Goal: Task Accomplishment & Management: Use online tool/utility

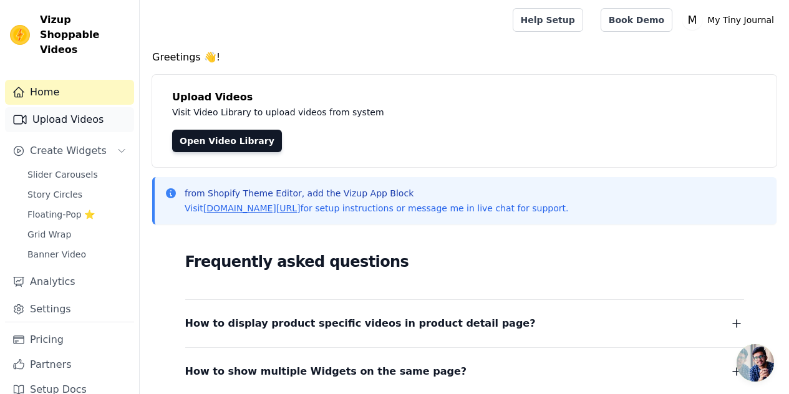
click at [64, 107] on link "Upload Videos" at bounding box center [69, 119] width 129 height 25
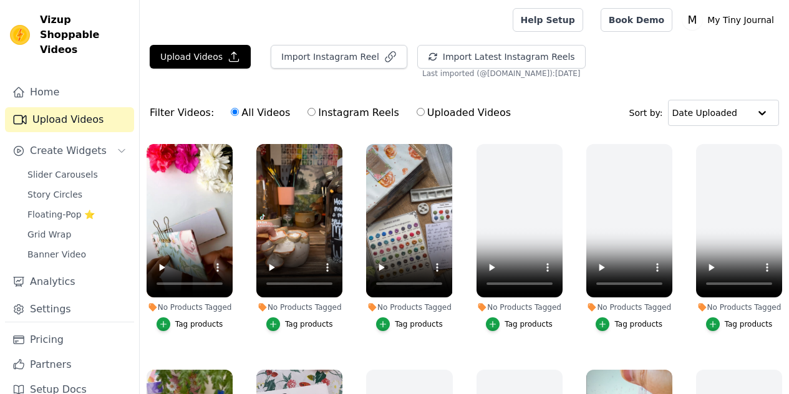
click at [307, 112] on input "Instagram Reels" at bounding box center [311, 112] width 8 height 8
radio input "true"
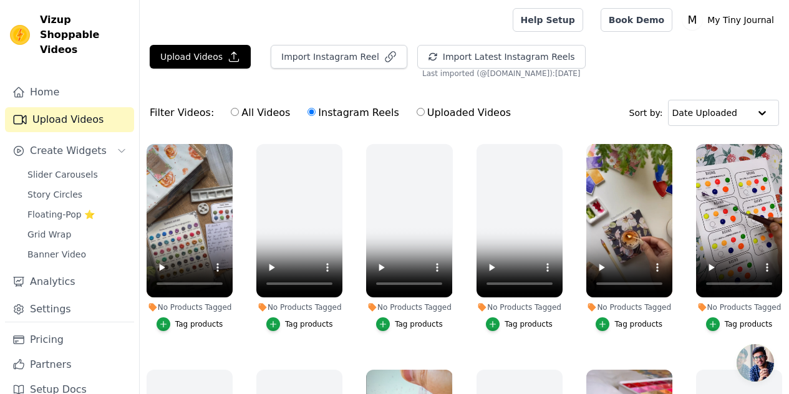
click at [416, 112] on input "Uploaded Videos" at bounding box center [420, 112] width 8 height 8
radio input "true"
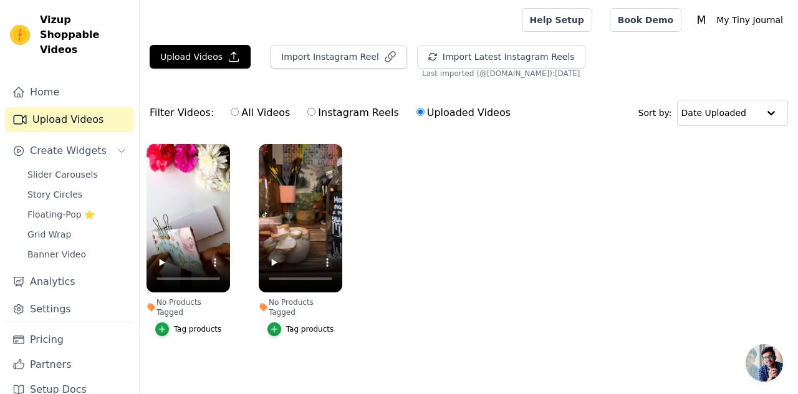
click at [307, 114] on input "Instagram Reels" at bounding box center [311, 112] width 8 height 8
radio input "true"
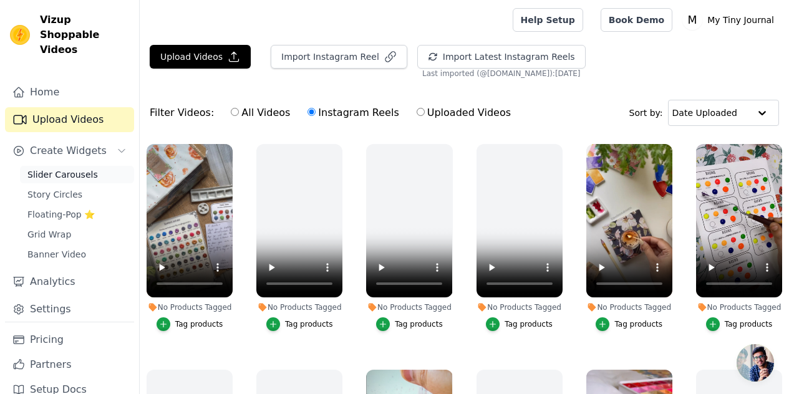
click at [53, 168] on span "Slider Carousels" at bounding box center [62, 174] width 70 height 12
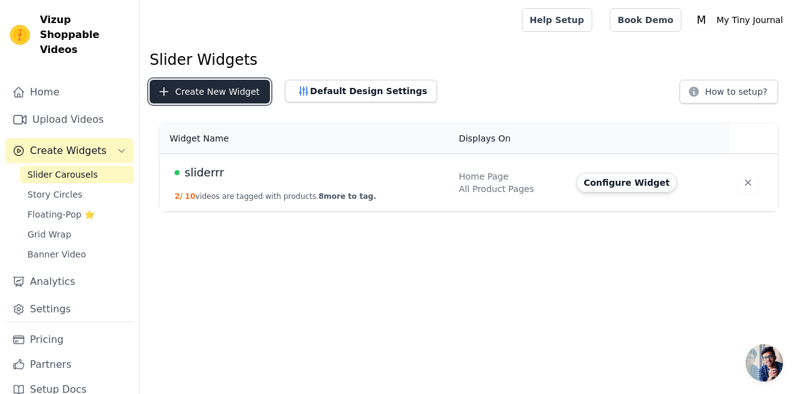
click at [208, 92] on button "Create New Widget" at bounding box center [210, 92] width 120 height 24
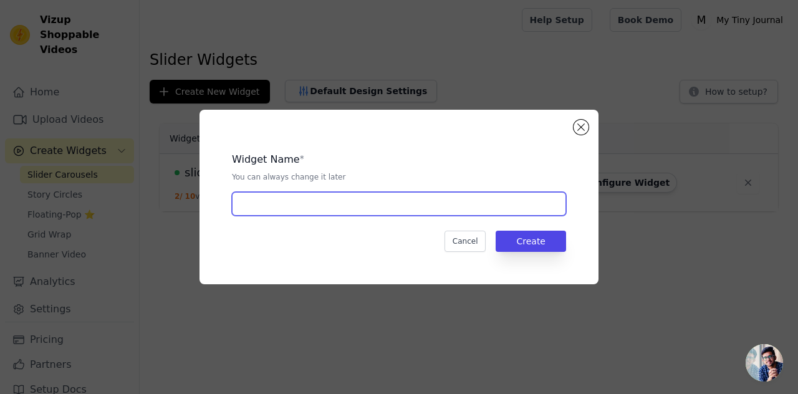
click at [297, 206] on input "text" at bounding box center [399, 204] width 334 height 24
type input "client"
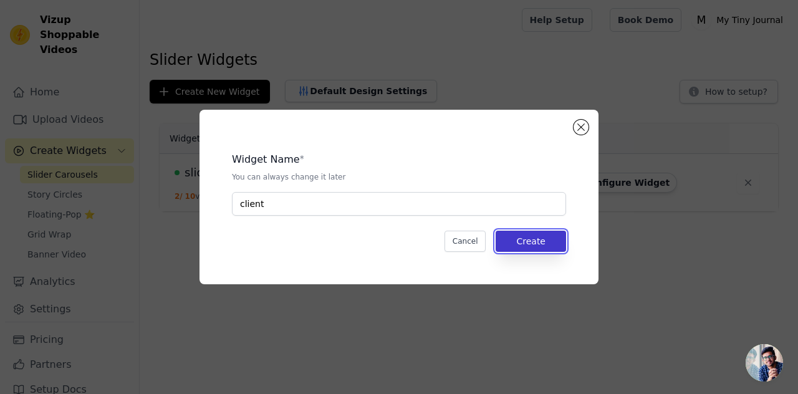
click at [525, 238] on button "Create" at bounding box center [531, 241] width 70 height 21
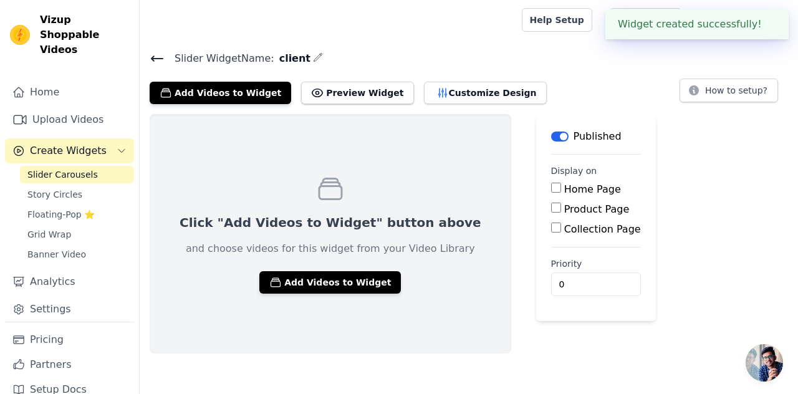
click at [551, 189] on input "Home Page" at bounding box center [556, 188] width 10 height 10
checkbox input "true"
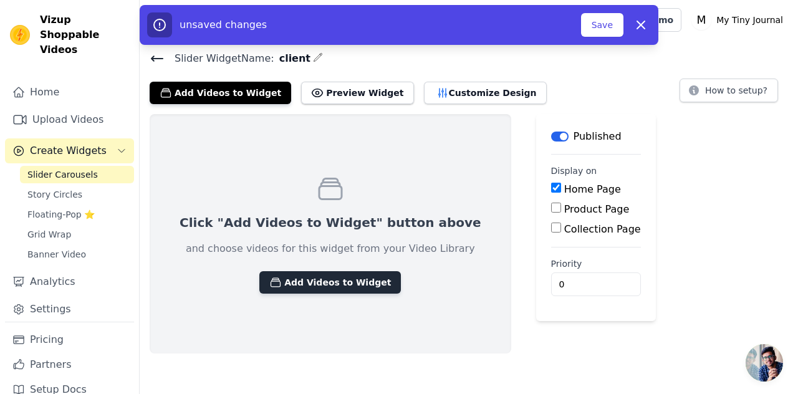
click at [306, 284] on button "Add Videos to Widget" at bounding box center [330, 282] width 142 height 22
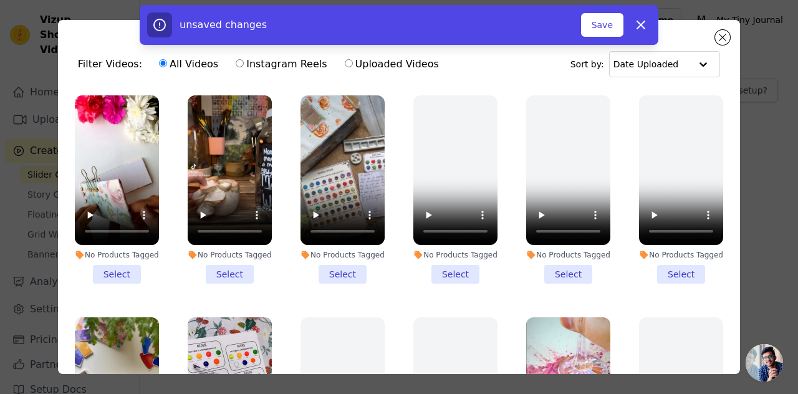
click at [345, 63] on input "Uploaded Videos" at bounding box center [349, 63] width 8 height 8
radio input "true"
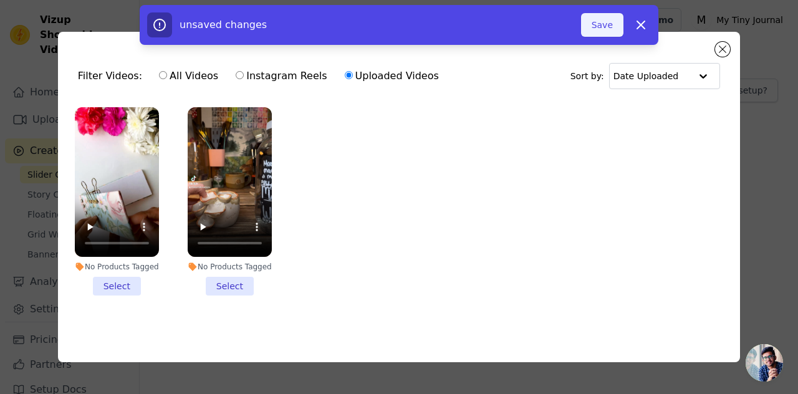
click at [597, 23] on button "Save" at bounding box center [602, 25] width 42 height 24
click at [725, 46] on button "Close modal" at bounding box center [722, 49] width 15 height 15
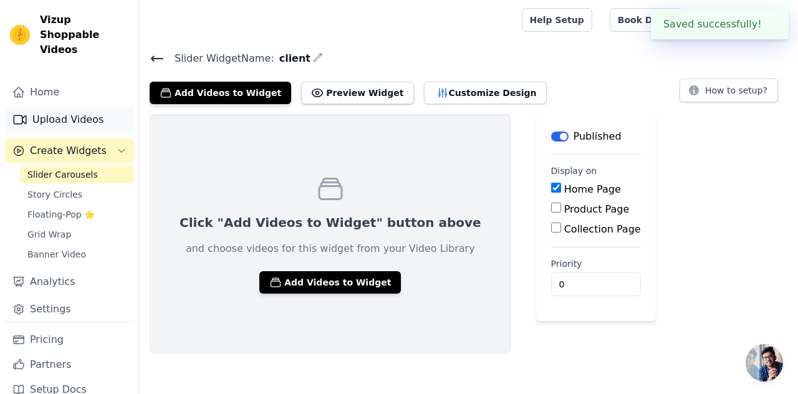
click at [65, 107] on link "Upload Videos" at bounding box center [69, 119] width 129 height 25
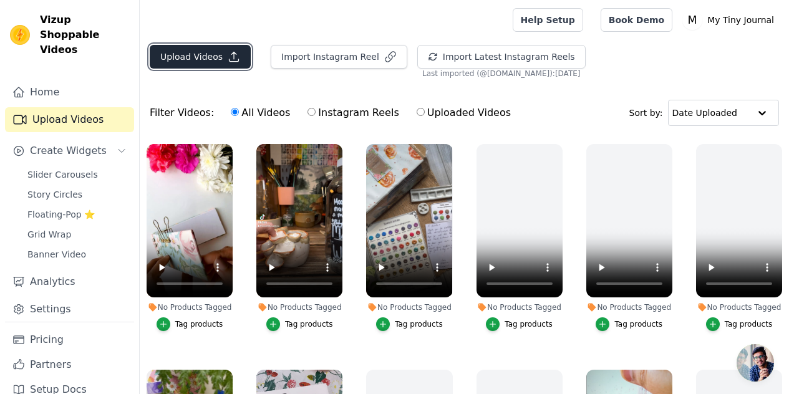
click at [202, 54] on button "Upload Videos" at bounding box center [200, 57] width 101 height 24
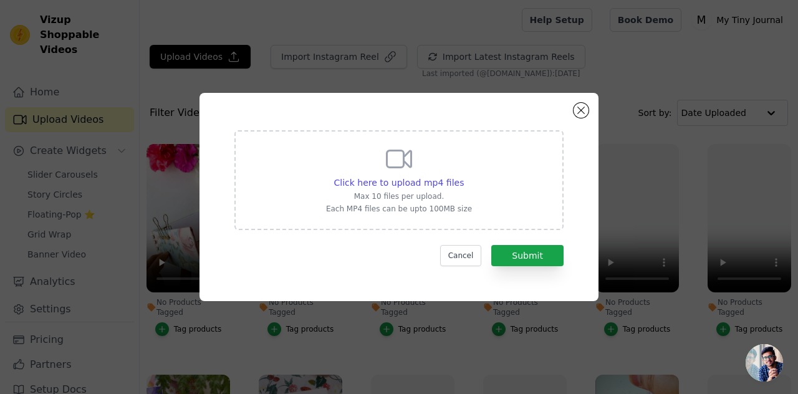
click at [433, 152] on div "Click here to upload mp4 files Max 10 files per upload. Each MP4 files can be u…" at bounding box center [399, 179] width 146 height 70
click at [463, 176] on input "Click here to upload mp4 files Max 10 files per upload. Each MP4 files can be u…" at bounding box center [463, 176] width 1 height 1
click at [390, 178] on span "Click here to upload mp4 files" at bounding box center [399, 183] width 130 height 10
click at [463, 176] on input "Click here to upload mp4 files Max 10 files per upload. Each MP4 files can be u…" at bounding box center [463, 176] width 1 height 1
type input "C:\fakepath\c21fb8bf3357406a9836e11b9114f840.MP4"
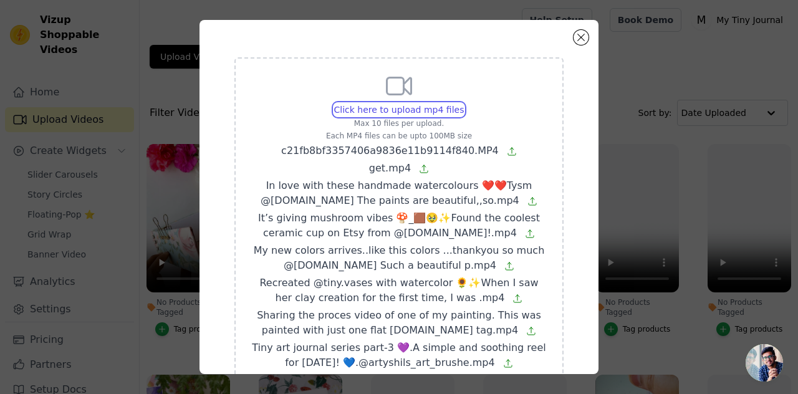
scroll to position [116, 0]
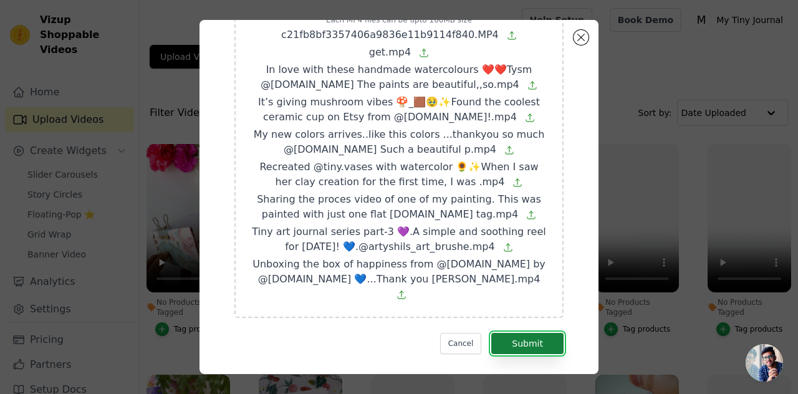
click at [524, 334] on button "Submit" at bounding box center [527, 343] width 72 height 21
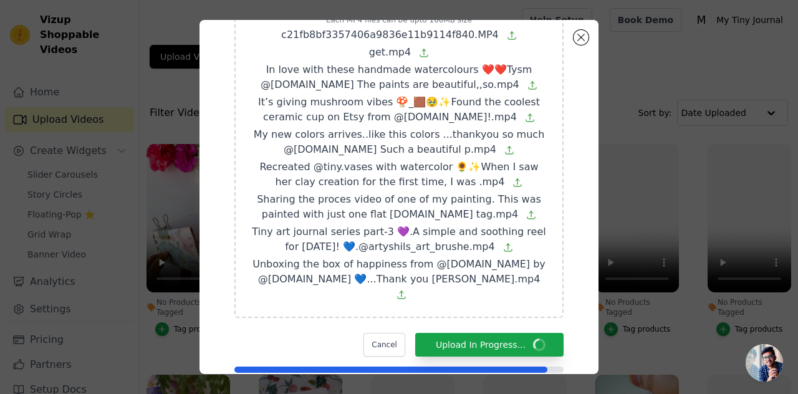
scroll to position [152, 0]
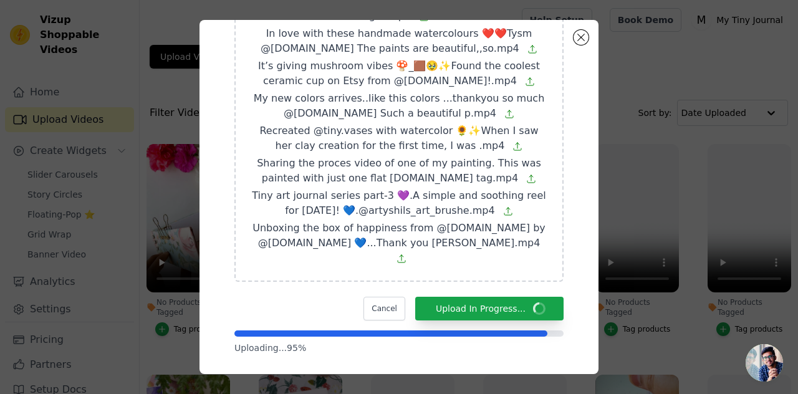
click at [545, 330] on div at bounding box center [398, 333] width 329 height 6
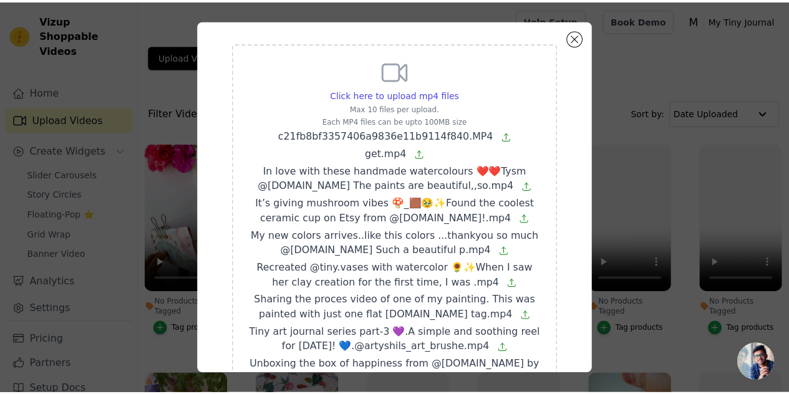
scroll to position [0, 0]
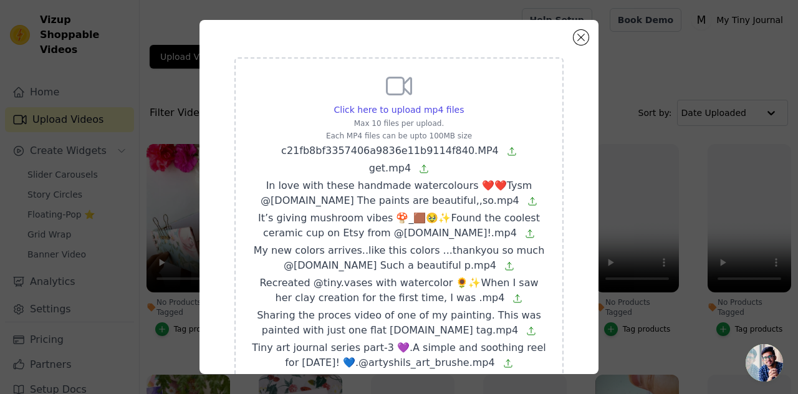
click at [529, 201] on icon at bounding box center [532, 201] width 7 height 7
click at [464, 104] on input "Click here to upload mp4 files Max 10 files per upload. Each MP4 files can be u…" at bounding box center [463, 103] width 1 height 1
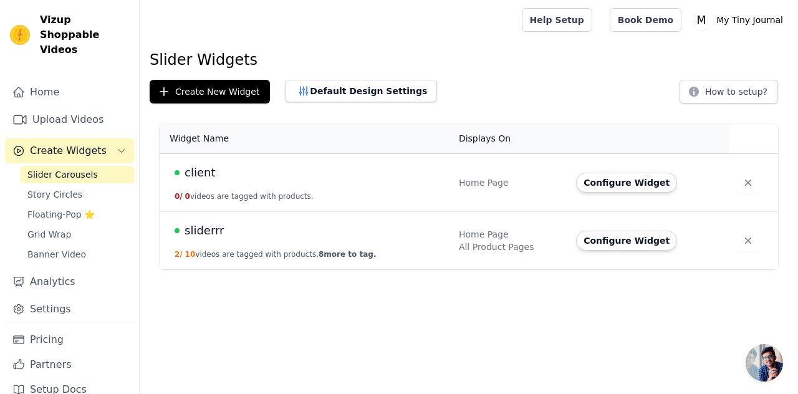
click at [197, 175] on span "client" at bounding box center [200, 172] width 31 height 17
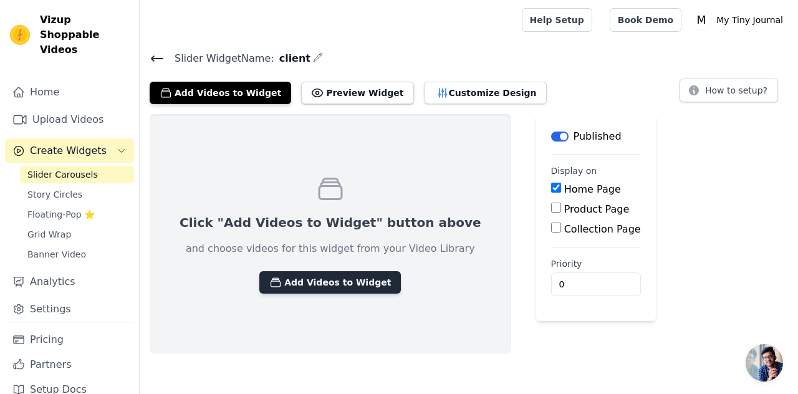
click at [302, 284] on button "Add Videos to Widget" at bounding box center [330, 282] width 142 height 22
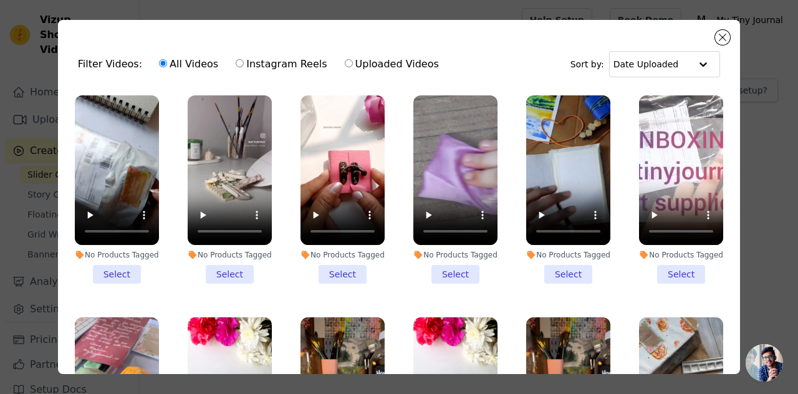
click at [379, 60] on label "Uploaded Videos" at bounding box center [391, 64] width 95 height 16
click at [353, 60] on input "Uploaded Videos" at bounding box center [349, 63] width 8 height 8
radio input "true"
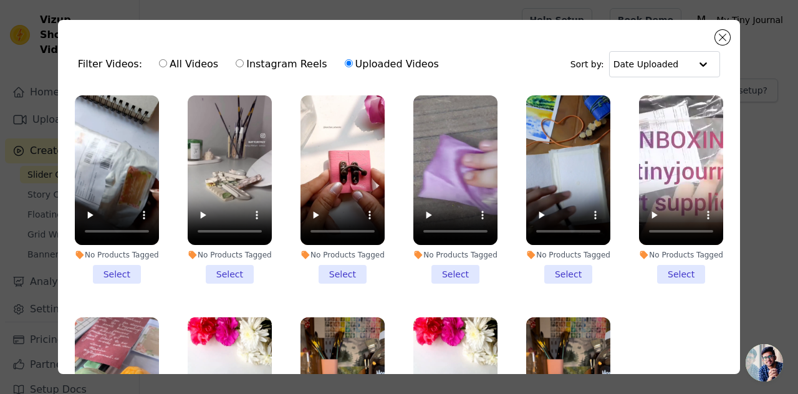
click at [119, 272] on li "No Products Tagged Select" at bounding box center [117, 189] width 84 height 188
click at [0, 0] on input "No Products Tagged Select" at bounding box center [0, 0] width 0 height 0
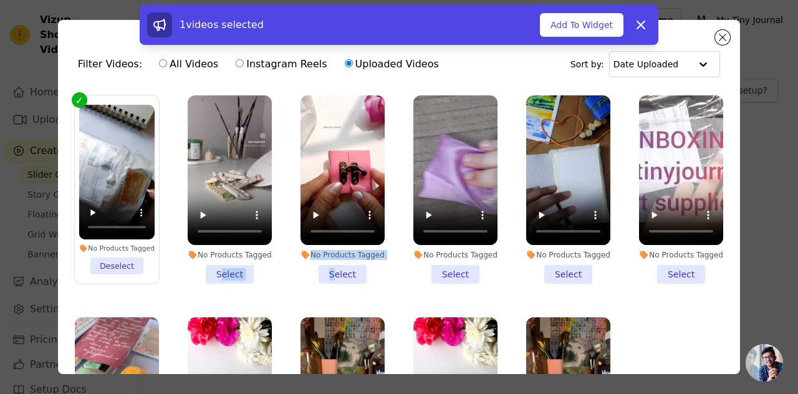
drag, startPoint x: 220, startPoint y: 269, endPoint x: 330, endPoint y: 272, distance: 110.4
click at [330, 272] on ul "No Products Tagged Deselect No Products Tagged Select No Products Tagged Select…" at bounding box center [399, 266] width 662 height 354
click at [330, 272] on li "No Products Tagged Select" at bounding box center [343, 189] width 84 height 188
click at [0, 0] on input "No Products Tagged Select" at bounding box center [0, 0] width 0 height 0
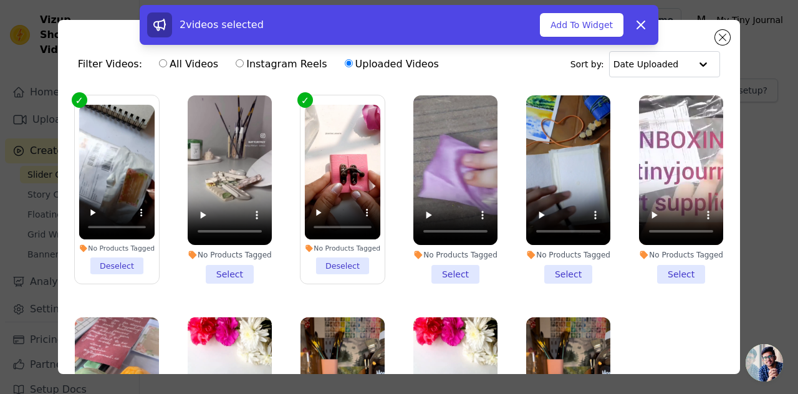
click at [233, 265] on li "No Products Tagged Select" at bounding box center [230, 189] width 84 height 188
click at [0, 0] on input "No Products Tagged Select" at bounding box center [0, 0] width 0 height 0
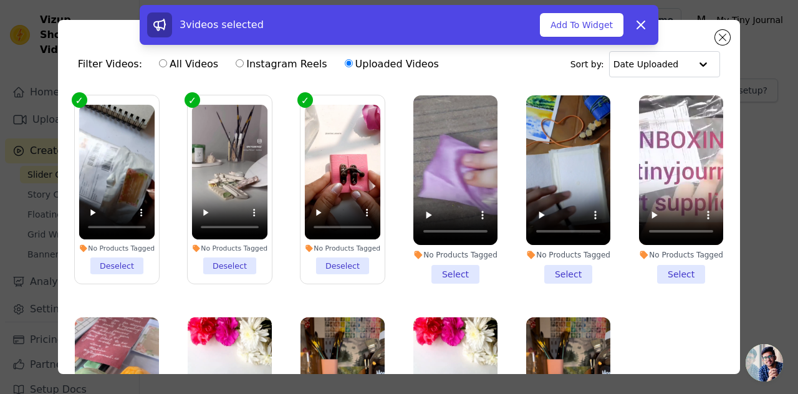
click at [441, 272] on li "No Products Tagged Select" at bounding box center [455, 189] width 84 height 188
click at [0, 0] on input "No Products Tagged Select" at bounding box center [0, 0] width 0 height 0
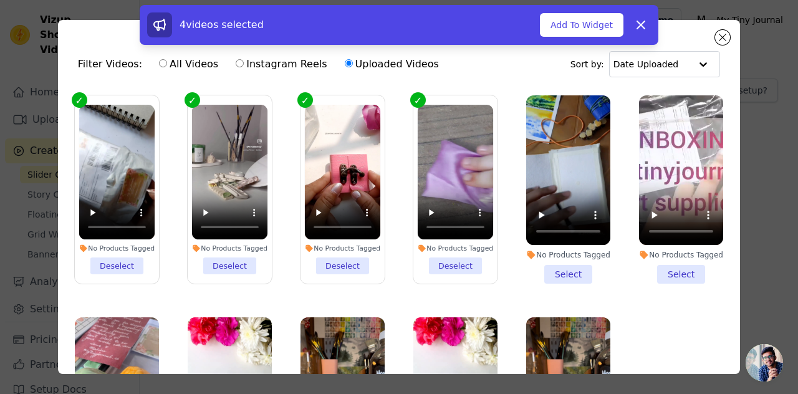
click at [551, 266] on li "No Products Tagged Select" at bounding box center [568, 189] width 84 height 188
click at [0, 0] on input "No Products Tagged Select" at bounding box center [0, 0] width 0 height 0
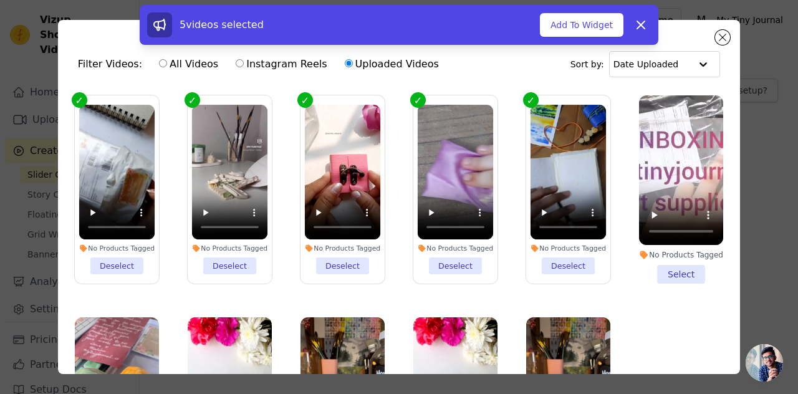
click at [670, 271] on li "No Products Tagged Select" at bounding box center [681, 189] width 84 height 188
click at [0, 0] on input "No Products Tagged Select" at bounding box center [0, 0] width 0 height 0
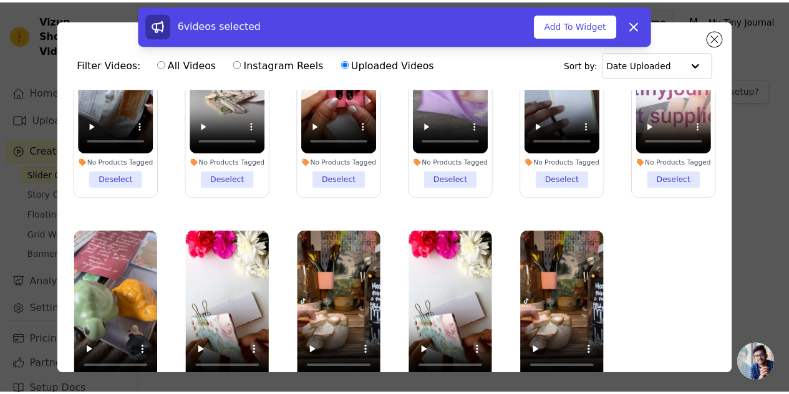
scroll to position [108, 0]
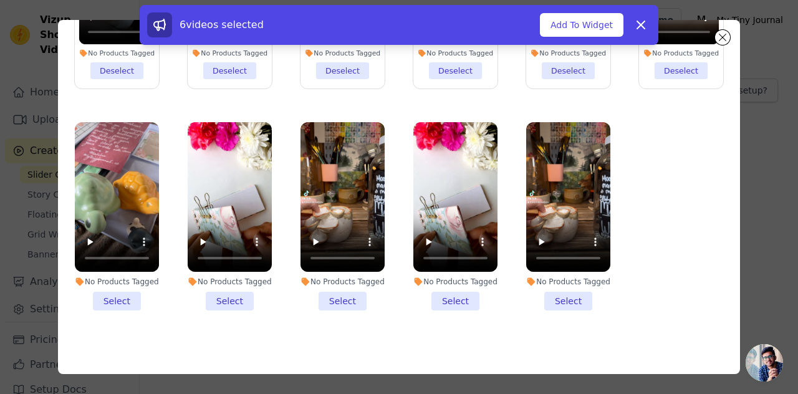
click at [126, 297] on li "No Products Tagged Select" at bounding box center [117, 216] width 84 height 188
click at [0, 0] on input "No Products Tagged Select" at bounding box center [0, 0] width 0 height 0
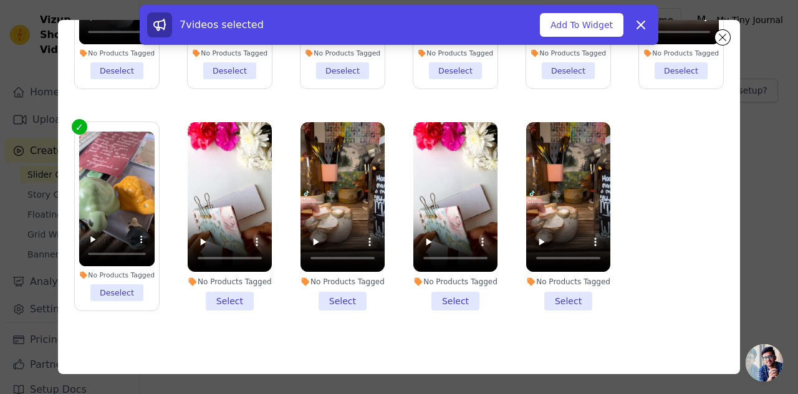
click at [239, 296] on li "No Products Tagged Select" at bounding box center [230, 216] width 84 height 188
click at [0, 0] on input "No Products Tagged Select" at bounding box center [0, 0] width 0 height 0
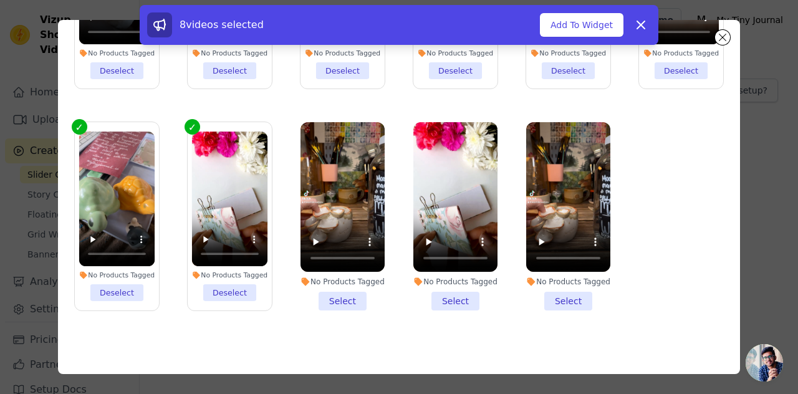
click at [330, 296] on li "No Products Tagged Select" at bounding box center [343, 216] width 84 height 188
click at [0, 0] on input "No Products Tagged Select" at bounding box center [0, 0] width 0 height 0
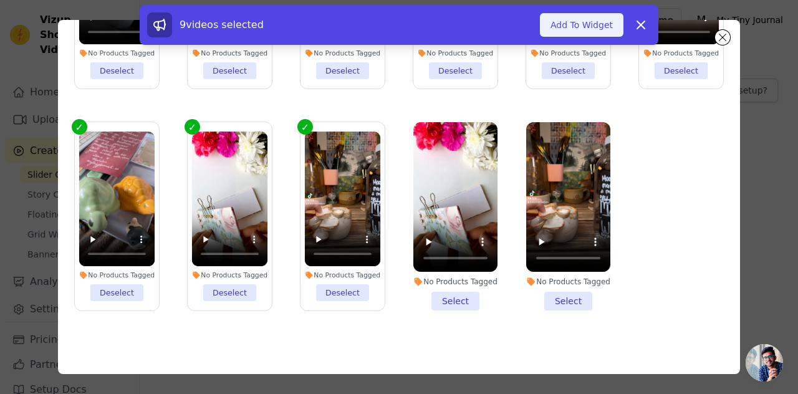
click at [571, 21] on button "Add To Widget" at bounding box center [582, 25] width 84 height 24
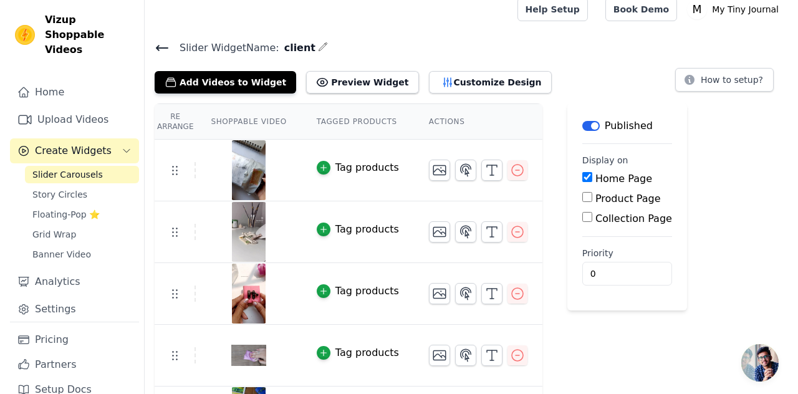
scroll to position [0, 0]
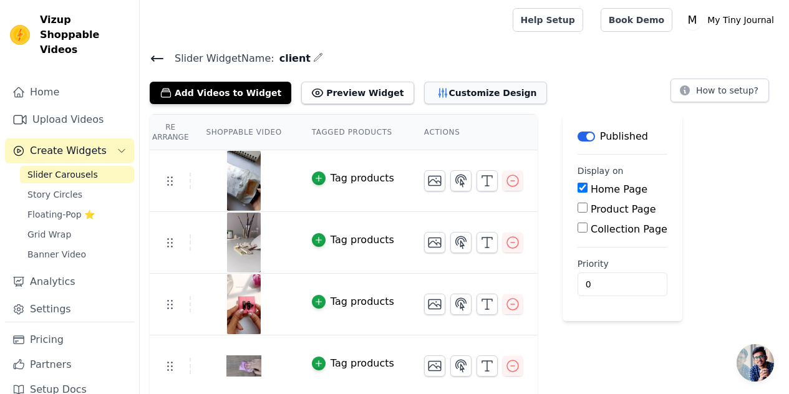
click at [424, 97] on button "Customize Design" at bounding box center [485, 93] width 123 height 22
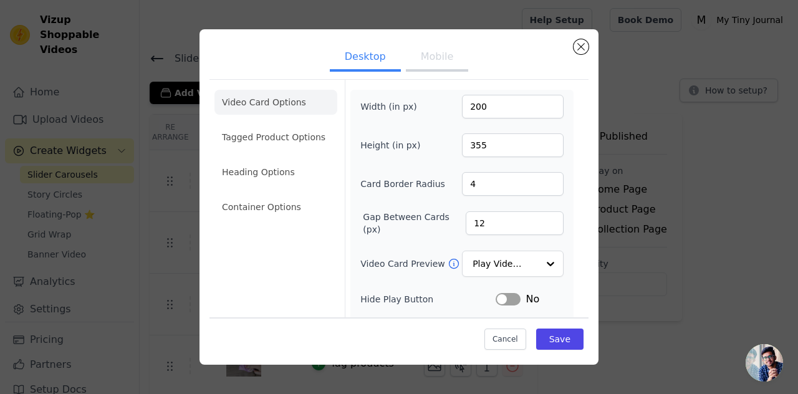
click at [498, 297] on button "Label" at bounding box center [508, 299] width 25 height 12
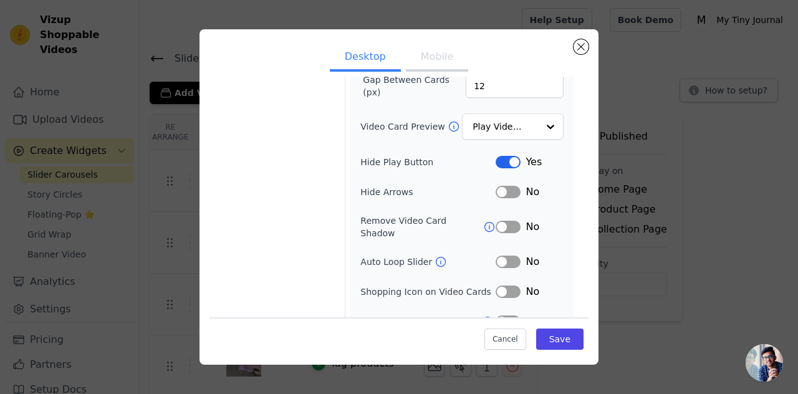
scroll to position [138, 0]
click at [510, 122] on input "Video Card Preview" at bounding box center [505, 126] width 64 height 25
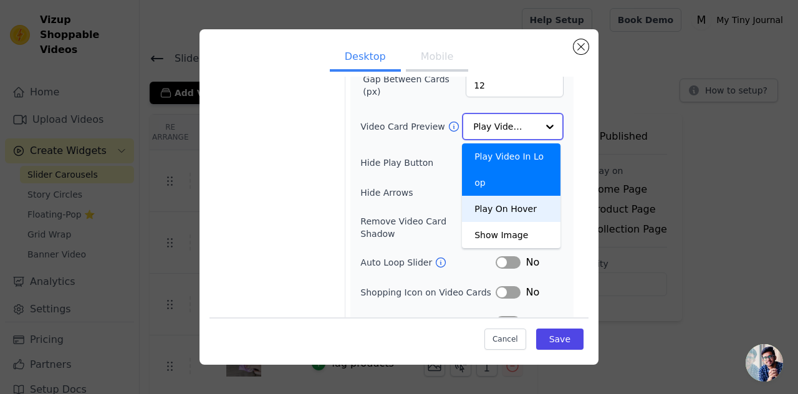
click at [513, 196] on div "Play On Hover" at bounding box center [511, 209] width 99 height 26
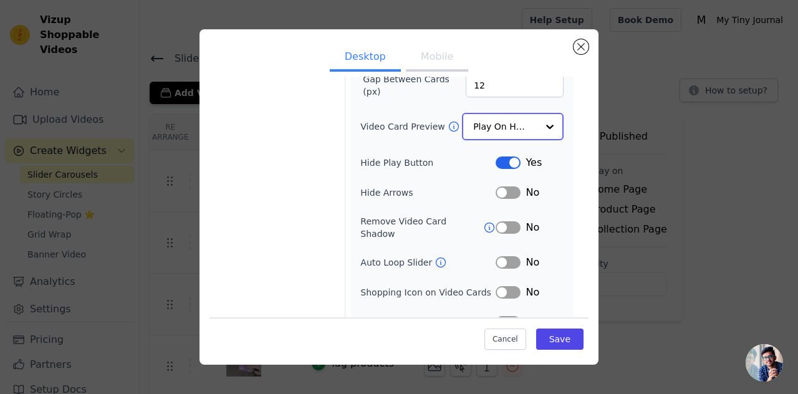
click at [537, 125] on div at bounding box center [549, 126] width 25 height 25
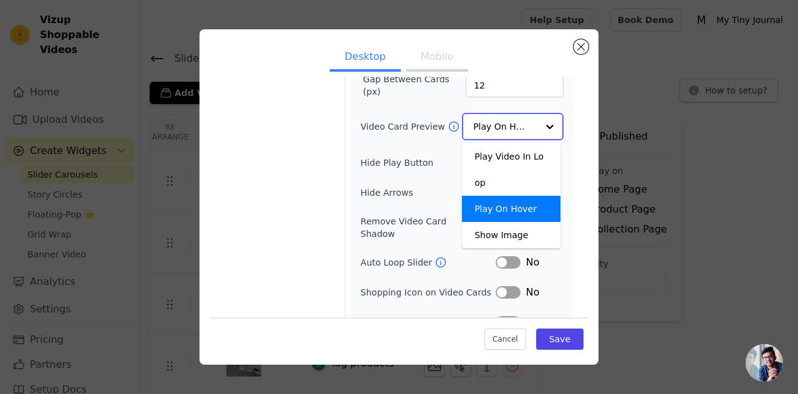
click at [509, 196] on div "Play On Hover" at bounding box center [511, 209] width 99 height 26
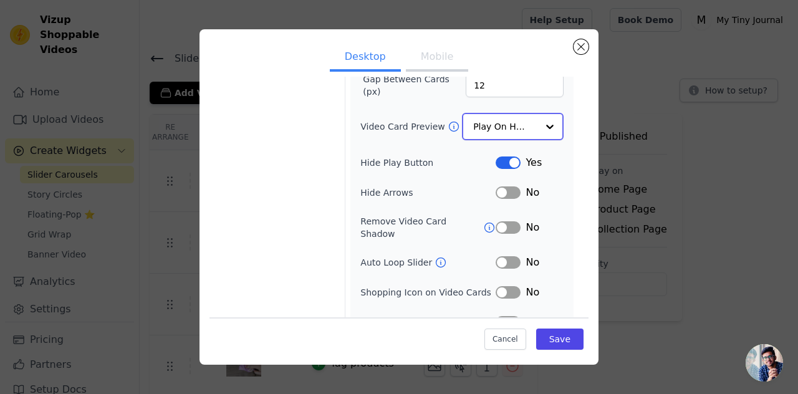
scroll to position [149, 0]
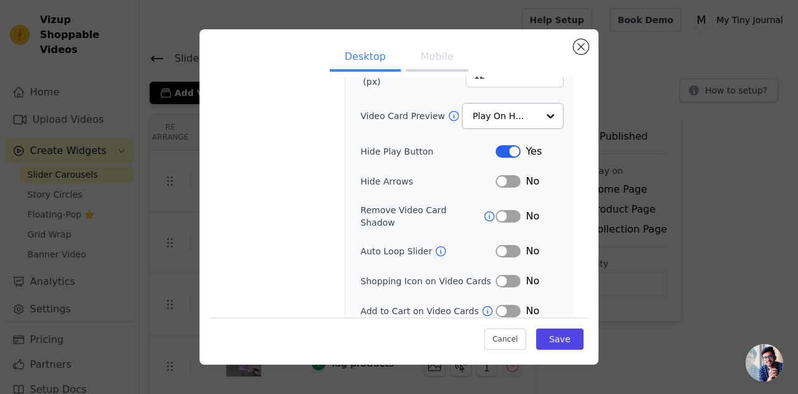
click at [503, 245] on button "Label" at bounding box center [508, 251] width 25 height 12
click at [504, 275] on button "Label" at bounding box center [508, 281] width 25 height 12
click at [501, 305] on button "Label" at bounding box center [508, 311] width 25 height 12
click at [541, 335] on button "Save" at bounding box center [559, 339] width 47 height 21
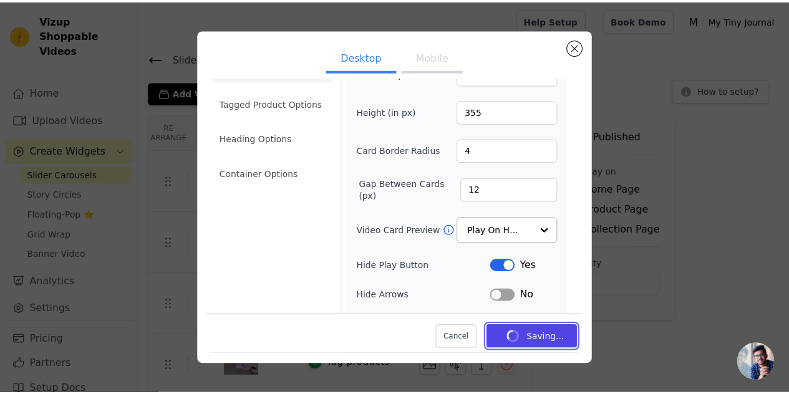
scroll to position [0, 0]
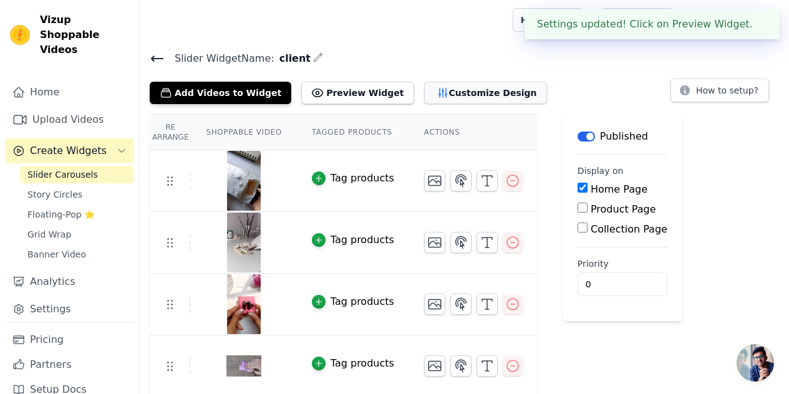
click at [453, 90] on button "Customize Design" at bounding box center [485, 93] width 123 height 22
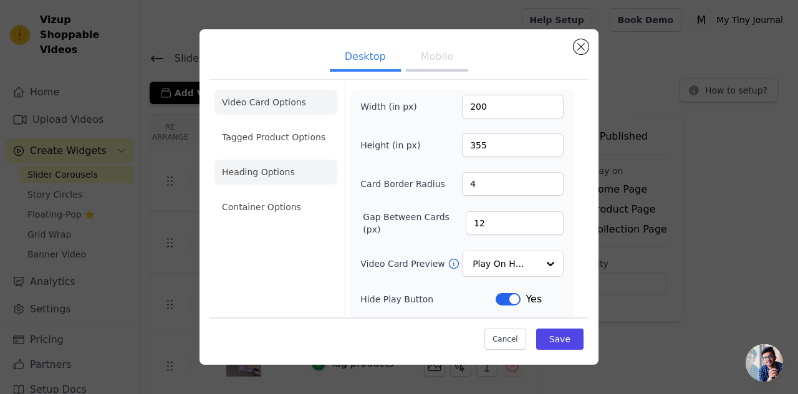
click at [260, 171] on li "Heading Options" at bounding box center [275, 172] width 123 height 25
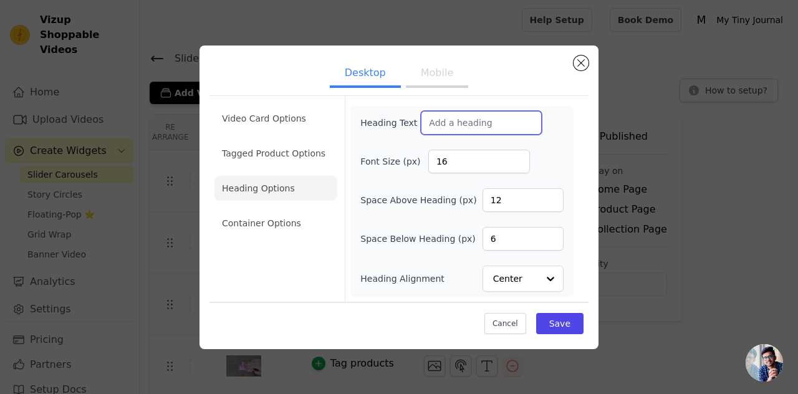
click at [440, 122] on input "Heading Text" at bounding box center [481, 123] width 121 height 24
click at [425, 122] on input "Client" at bounding box center [481, 123] width 121 height 24
click at [501, 128] on input "Happy Client" at bounding box center [481, 123] width 121 height 24
type input "Happy Clients"
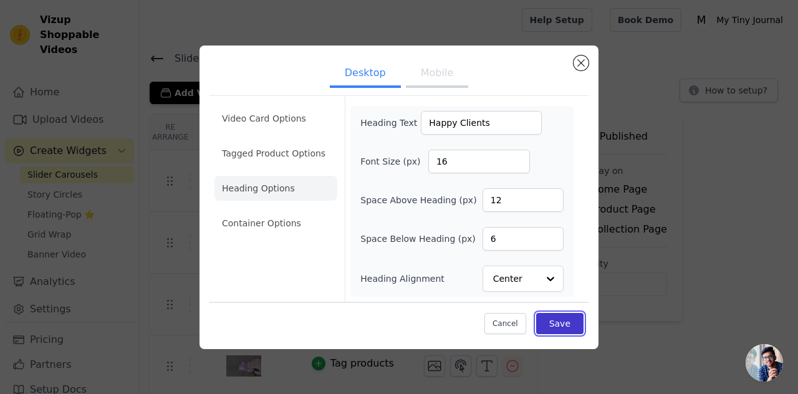
click at [564, 323] on button "Save" at bounding box center [559, 323] width 47 height 21
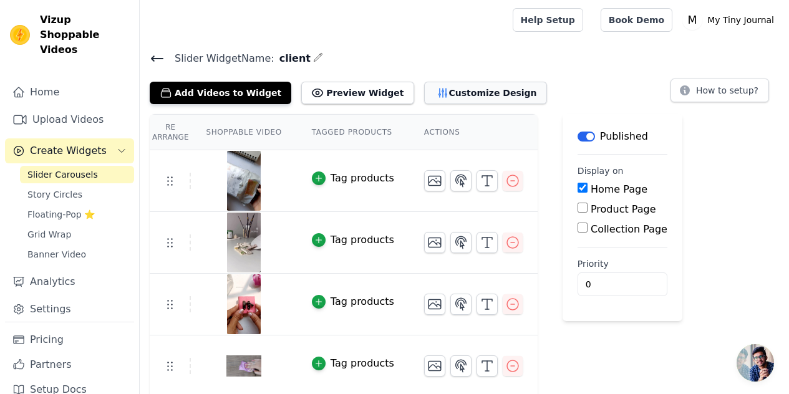
click at [442, 95] on button "Customize Design" at bounding box center [485, 93] width 123 height 22
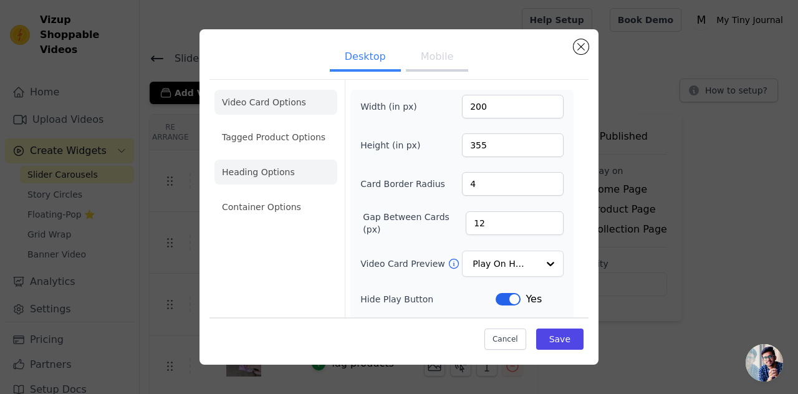
click at [274, 171] on li "Heading Options" at bounding box center [275, 172] width 123 height 25
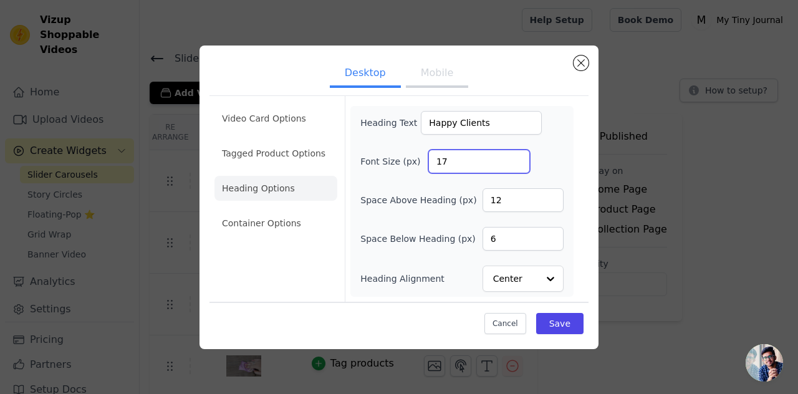
click at [519, 158] on input "17" at bounding box center [479, 162] width 102 height 24
click at [519, 158] on input "18" at bounding box center [479, 162] width 102 height 24
click at [519, 158] on input "19" at bounding box center [479, 162] width 102 height 24
click at [519, 158] on input "20" at bounding box center [479, 162] width 102 height 24
click at [519, 158] on input "21" at bounding box center [479, 162] width 102 height 24
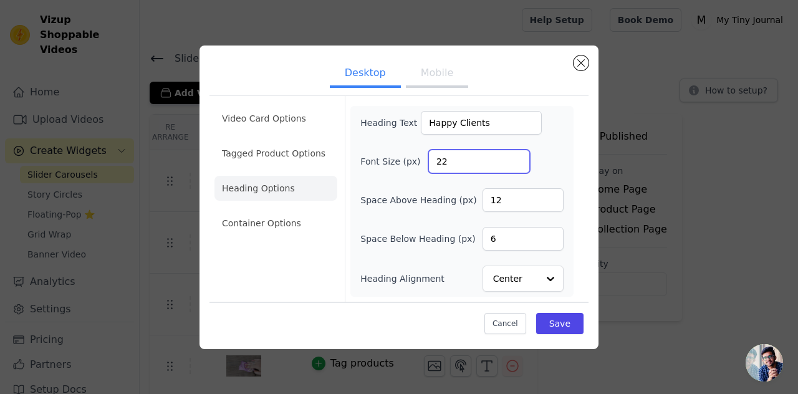
click at [519, 158] on input "22" at bounding box center [479, 162] width 102 height 24
click at [519, 158] on input "23" at bounding box center [479, 162] width 102 height 24
click at [519, 158] on input "24" at bounding box center [479, 162] width 102 height 24
click at [519, 158] on input "25" at bounding box center [479, 162] width 102 height 24
click at [519, 158] on input "26" at bounding box center [479, 162] width 102 height 24
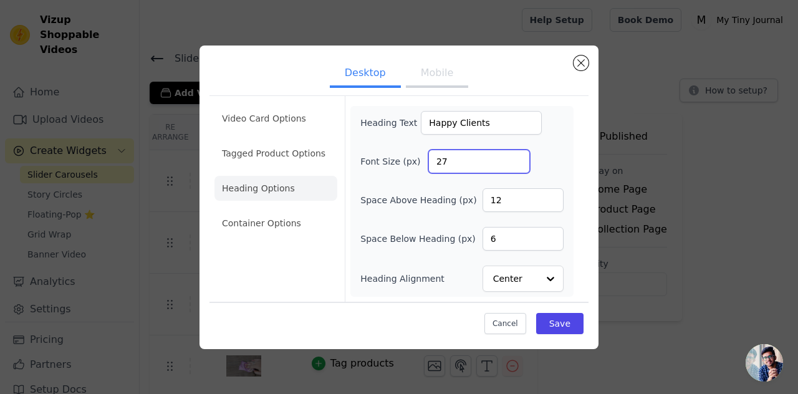
click at [519, 158] on input "27" at bounding box center [479, 162] width 102 height 24
click at [519, 158] on input "28" at bounding box center [479, 162] width 102 height 24
click at [519, 158] on input "29" at bounding box center [479, 162] width 102 height 24
click at [519, 158] on input "30" at bounding box center [479, 162] width 102 height 24
click at [516, 163] on input "29" at bounding box center [479, 162] width 102 height 24
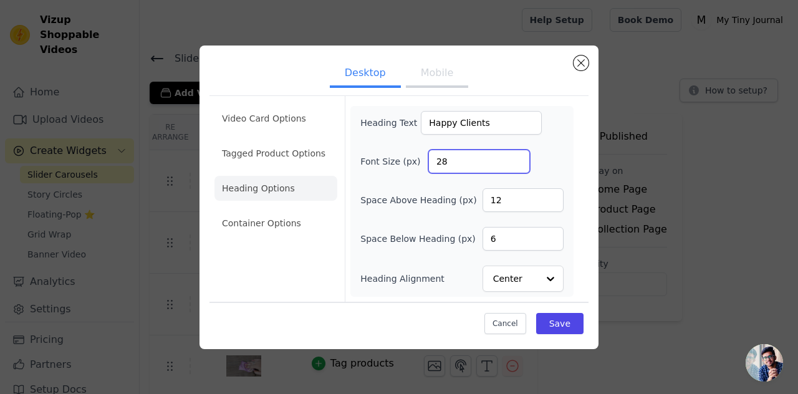
click at [516, 163] on input "28" at bounding box center [479, 162] width 102 height 24
click at [516, 163] on input "27" at bounding box center [479, 162] width 102 height 24
click at [516, 163] on input "26" at bounding box center [479, 162] width 102 height 24
click at [516, 163] on input "25" at bounding box center [479, 162] width 102 height 24
type input "24"
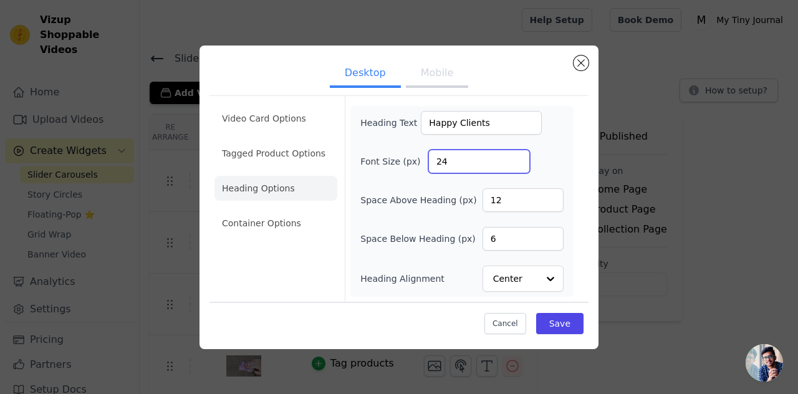
click at [516, 163] on input "24" at bounding box center [479, 162] width 102 height 24
click at [558, 319] on button "Save" at bounding box center [559, 323] width 47 height 21
